Goal: Check status

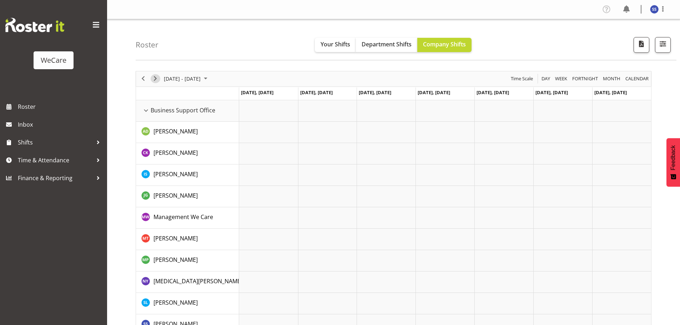
click at [155, 78] on span "Next" at bounding box center [155, 78] width 9 height 9
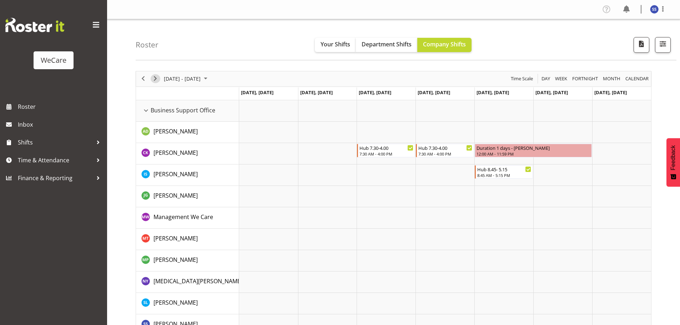
click at [154, 77] on span "Next" at bounding box center [155, 78] width 9 height 9
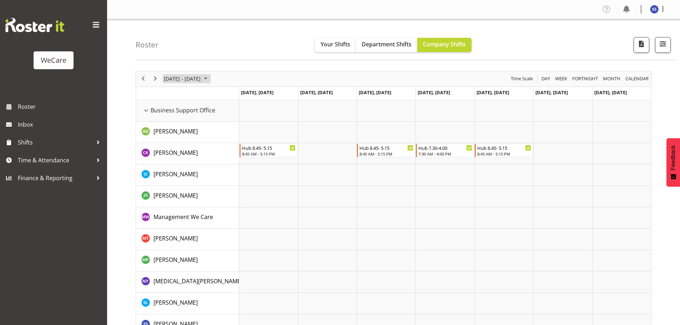
click at [206, 78] on span "July 2024" at bounding box center [205, 78] width 9 height 9
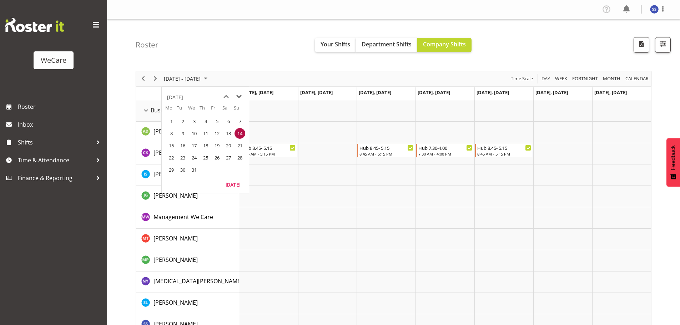
click at [239, 96] on span "next month" at bounding box center [239, 96] width 12 height 13
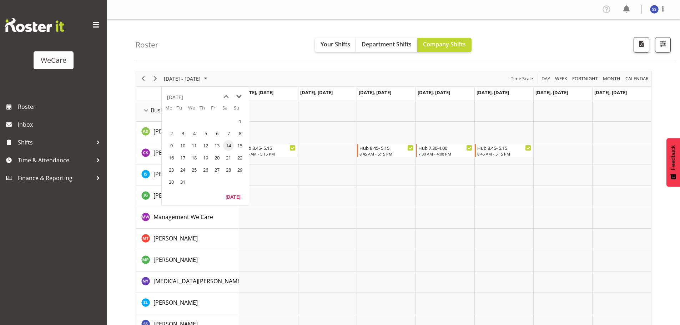
click at [239, 96] on span "next month" at bounding box center [239, 96] width 12 height 13
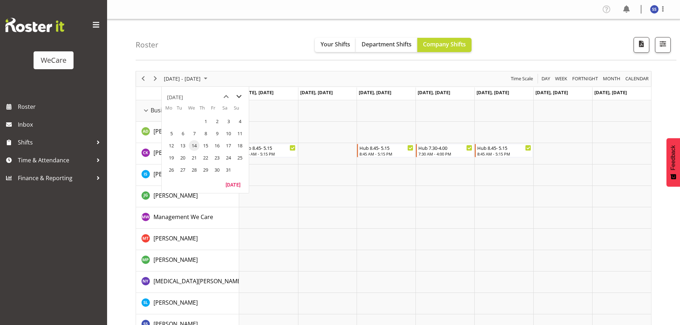
click at [239, 96] on span "next month" at bounding box center [239, 96] width 12 height 13
click at [183, 155] on span "19" at bounding box center [182, 157] width 11 height 11
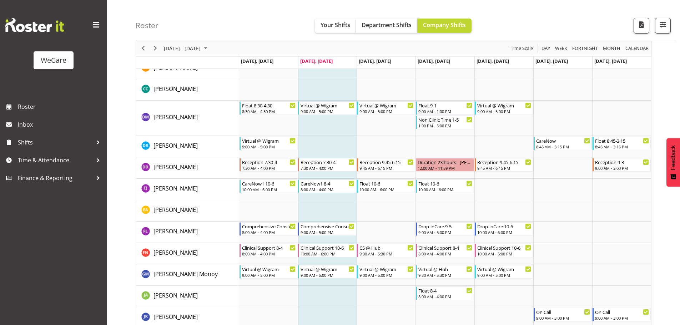
scroll to position [2176, 0]
